Goal: Information Seeking & Learning: Learn about a topic

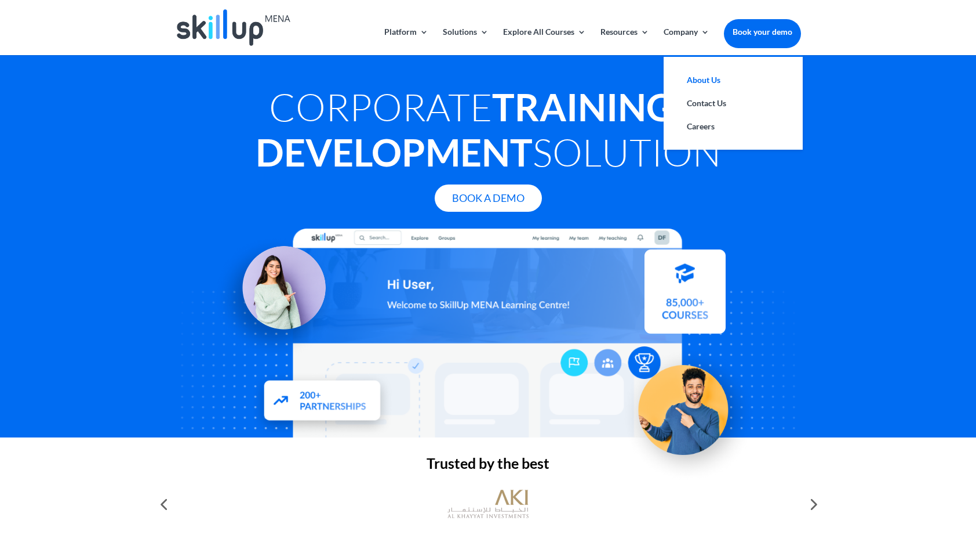
click at [713, 79] on link "About Us" at bounding box center [733, 79] width 116 height 23
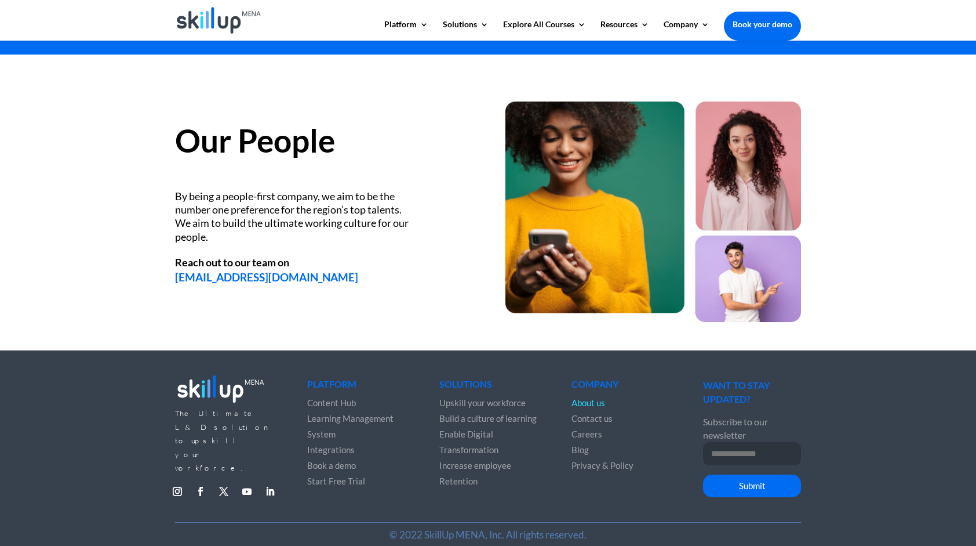
scroll to position [1489, 0]
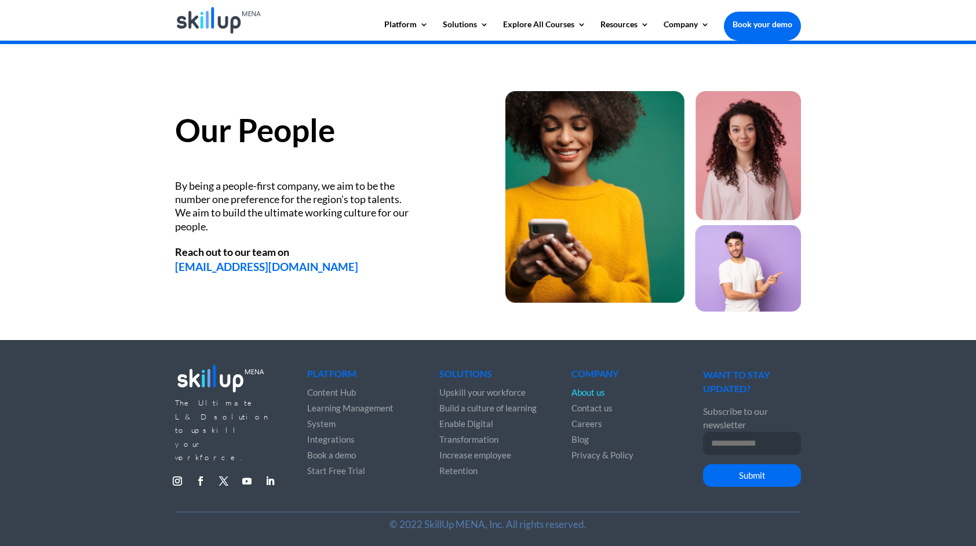
click at [323, 436] on span "Integrations" at bounding box center [331, 439] width 48 height 10
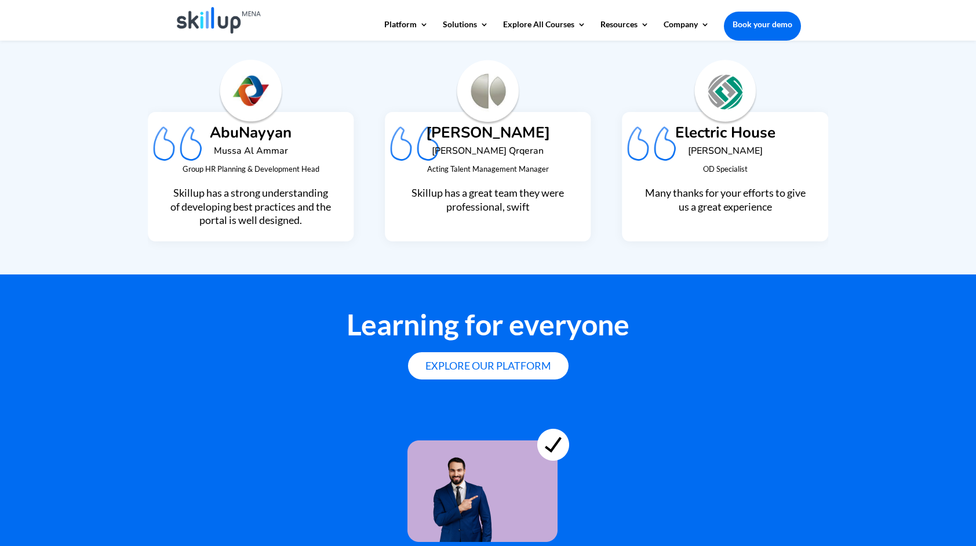
scroll to position [3126, 0]
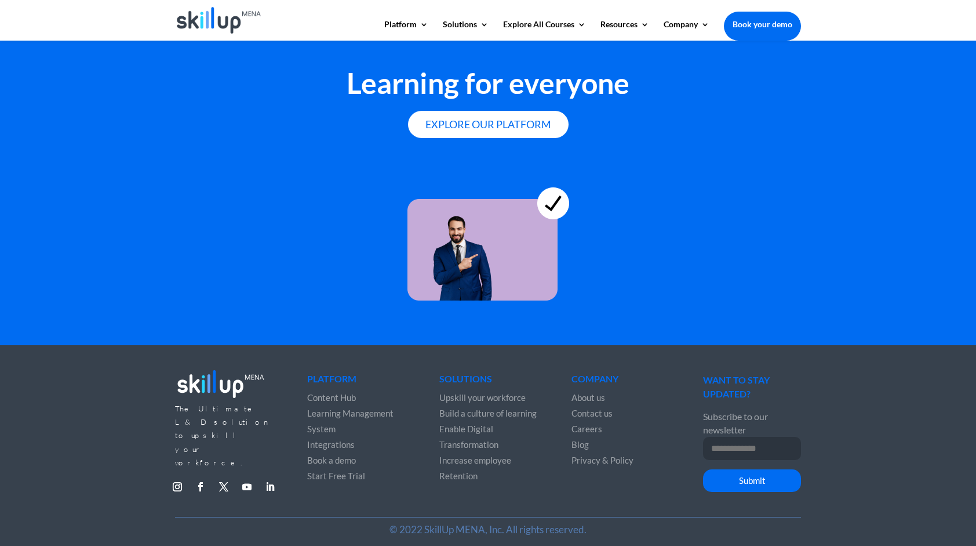
click at [595, 392] on span "About us" at bounding box center [589, 397] width 34 height 10
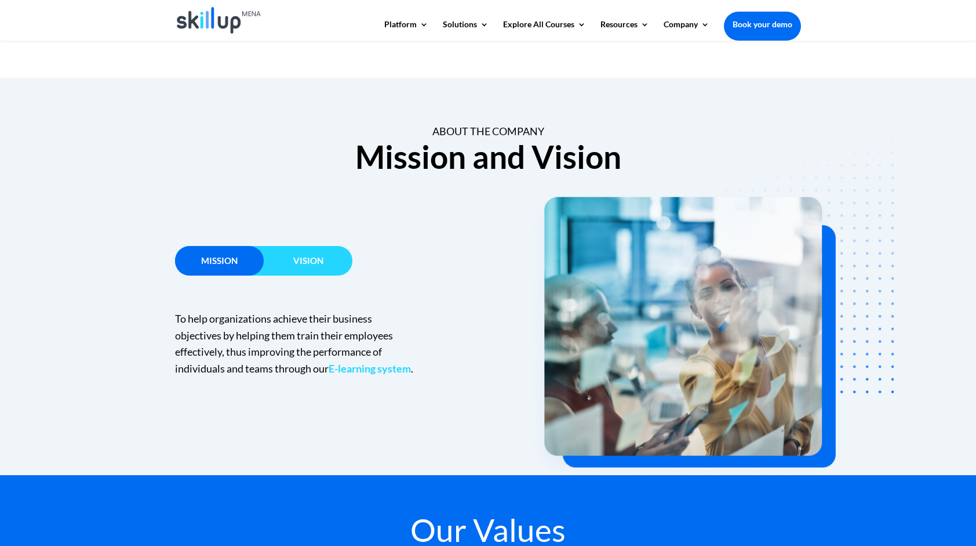
scroll to position [652, 0]
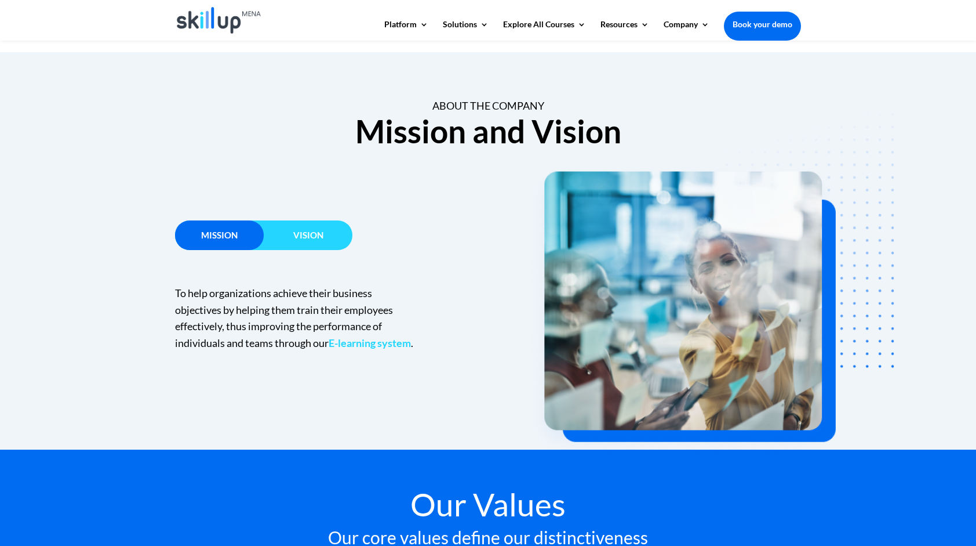
click at [288, 244] on h3 "Vision" at bounding box center [308, 238] width 89 height 14
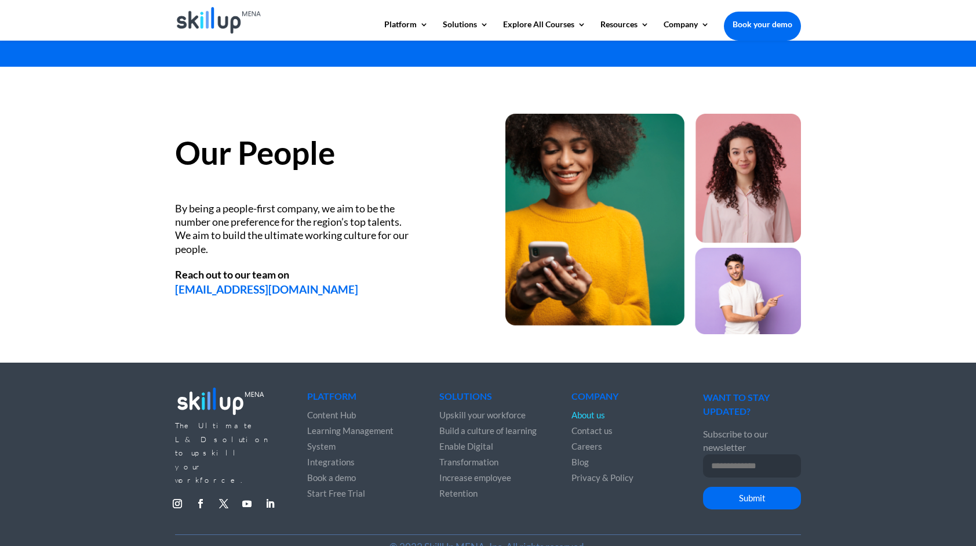
scroll to position [1489, 0]
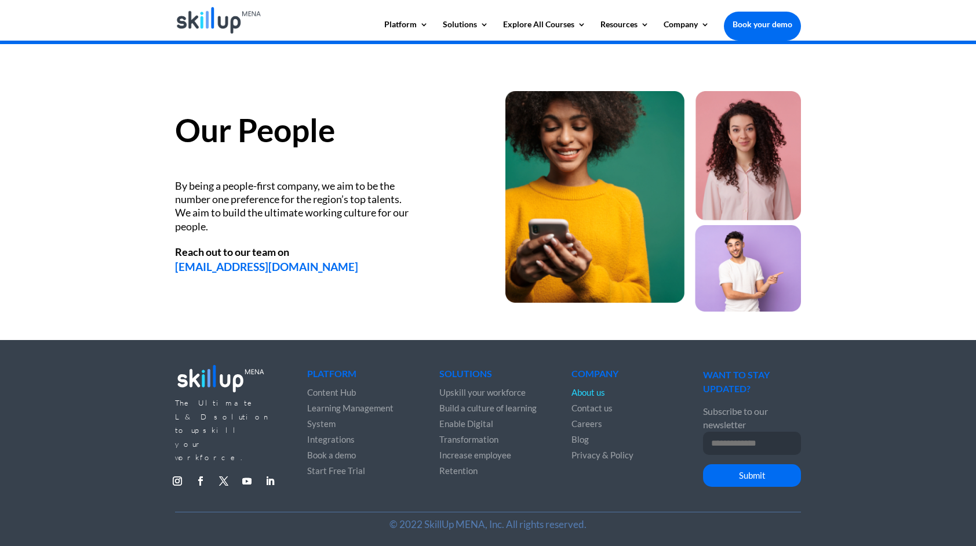
click at [581, 435] on span "Blog" at bounding box center [580, 439] width 17 height 10
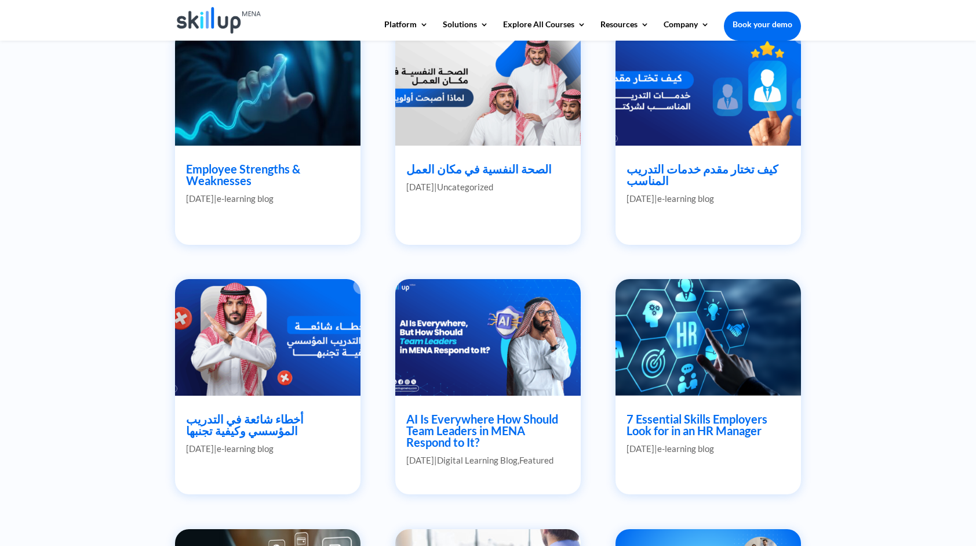
scroll to position [565, 0]
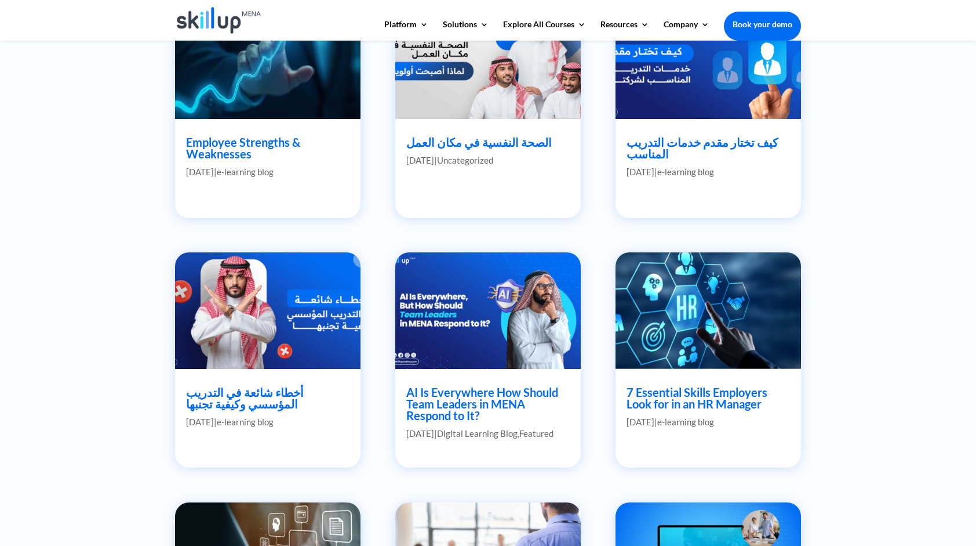
click at [219, 147] on link "Employee Strengths & Weaknesses" at bounding box center [243, 148] width 114 height 26
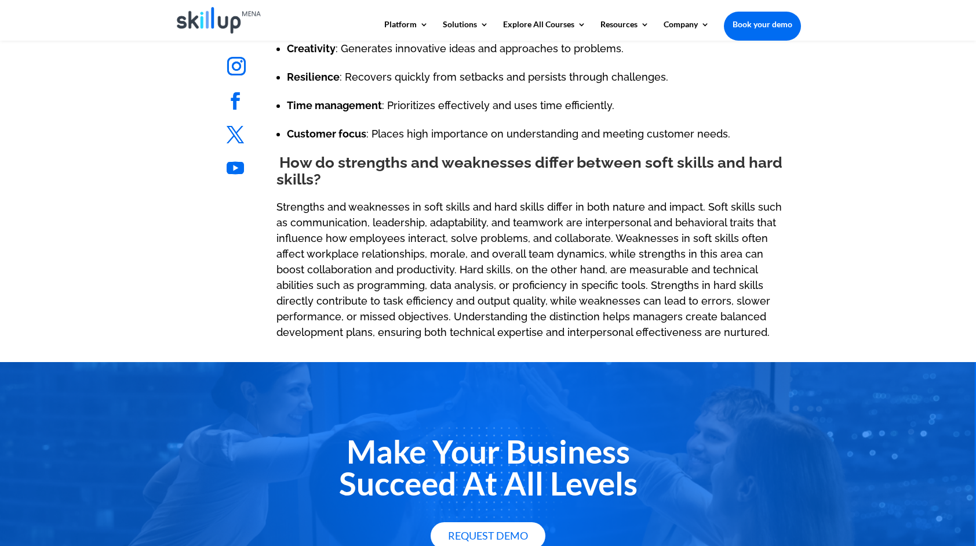
scroll to position [2116, 0]
